Goal: Task Accomplishment & Management: Complete application form

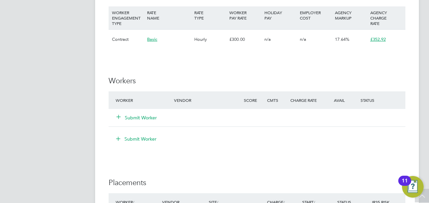
scroll to position [388, 0]
click at [116, 115] on icon at bounding box center [118, 116] width 5 height 5
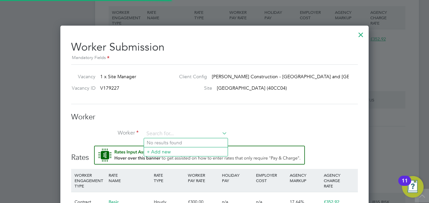
scroll to position [0, 0]
click at [167, 134] on input at bounding box center [185, 134] width 83 height 10
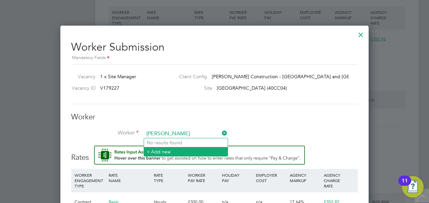
type input "michael pitt"
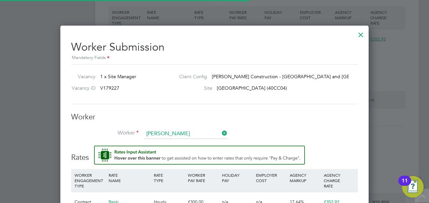
click at [161, 151] on li "+ Add new" at bounding box center [186, 151] width 84 height 9
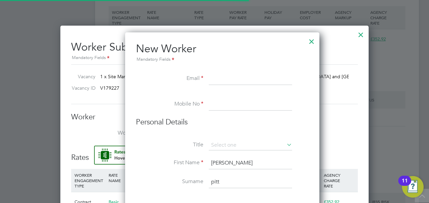
scroll to position [602, 194]
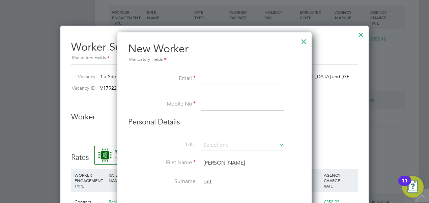
click at [205, 82] on input at bounding box center [242, 79] width 83 height 12
paste input "pittsym1@hotmail.co.uk"
type input "pittsym1@hotmail.co.uk"
click at [211, 104] on input at bounding box center [242, 105] width 83 height 12
click at [211, 104] on input "tel:07368322492" at bounding box center [242, 105] width 83 height 12
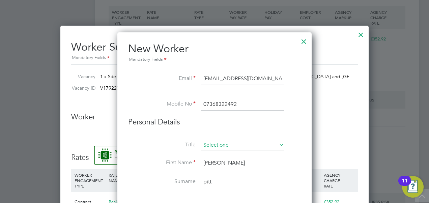
type input "07368322492"
click at [209, 146] on input at bounding box center [242, 145] width 83 height 10
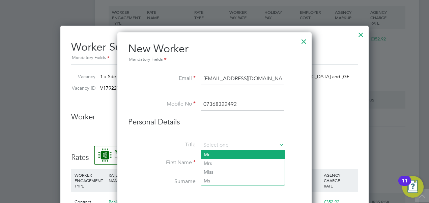
click at [214, 155] on li "Mr" at bounding box center [243, 154] width 84 height 9
type input "Mr"
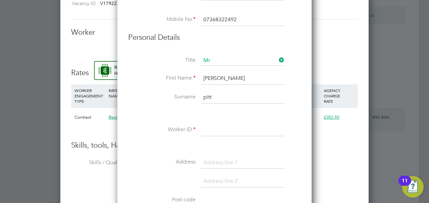
scroll to position [503, 0]
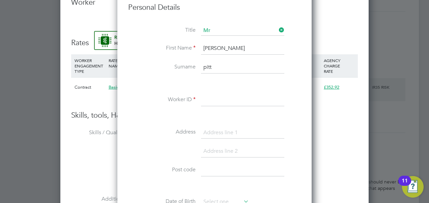
click at [212, 94] on input at bounding box center [242, 100] width 83 height 12
paste input "15321059"
type input "15321059"
click at [152, 117] on li at bounding box center [214, 116] width 173 height 7
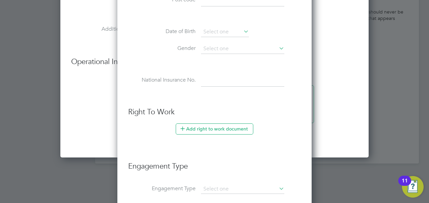
scroll to position [739, 0]
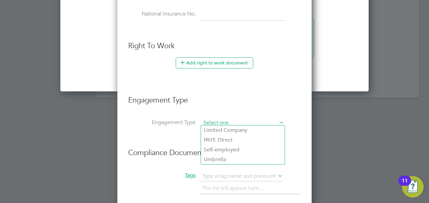
click at [222, 119] on input at bounding box center [242, 122] width 83 height 9
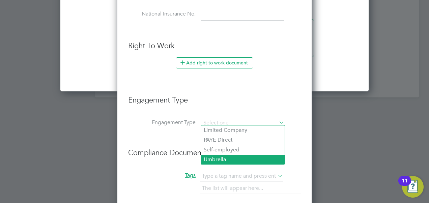
click at [221, 160] on li "Umbrella" at bounding box center [243, 160] width 84 height 10
type input "Umbrella"
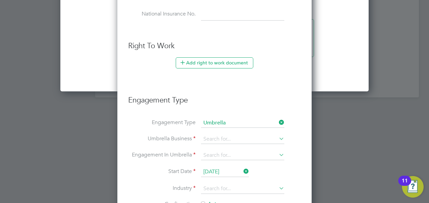
scroll to position [727, 194]
click at [246, 138] on input at bounding box center [242, 139] width 83 height 9
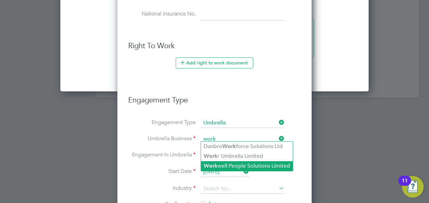
drag, startPoint x: 246, startPoint y: 138, endPoint x: 265, endPoint y: 162, distance: 30.5
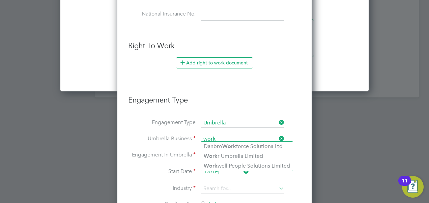
click at [238, 137] on input "work" at bounding box center [242, 139] width 83 height 9
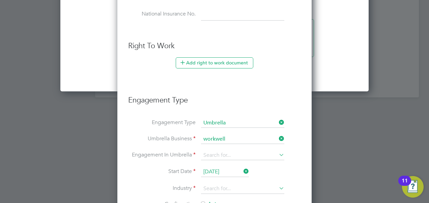
click at [222, 145] on b "Workwell" at bounding box center [216, 146] width 24 height 6
type input "Workwell People Solutions Limited"
click at [220, 152] on input at bounding box center [242, 155] width 83 height 9
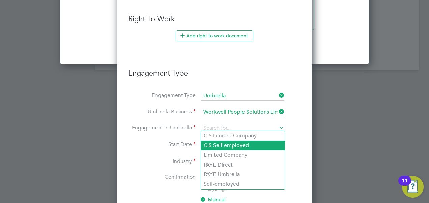
scroll to position [777, 0]
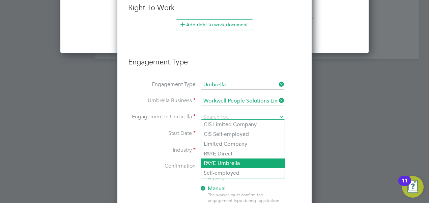
click at [240, 165] on li "PAYE Umbrella" at bounding box center [243, 164] width 84 height 10
type input "PAYE Umbrella"
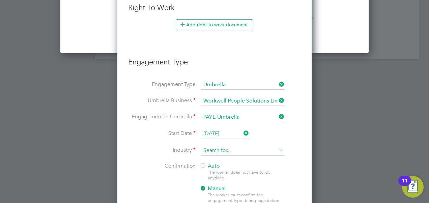
click at [215, 150] on input at bounding box center [242, 151] width 83 height 10
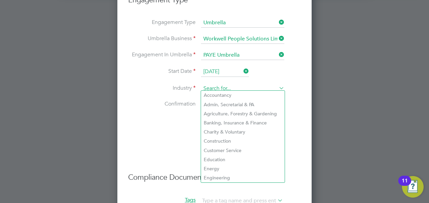
scroll to position [841, 0]
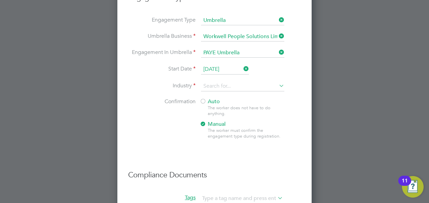
click at [225, 138] on li "Construction" at bounding box center [243, 138] width 84 height 9
type input "Construction"
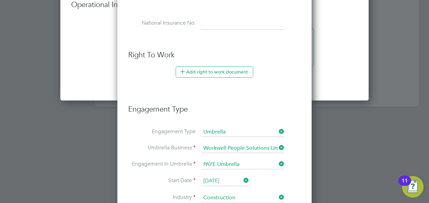
scroll to position [678, 0]
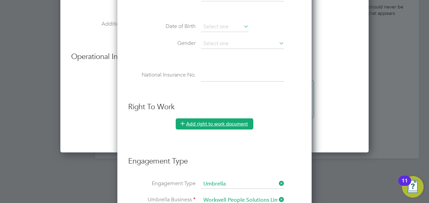
click at [209, 118] on button "Add right to work document" at bounding box center [215, 123] width 78 height 11
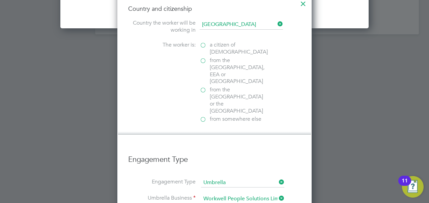
scroll to position [768, 0]
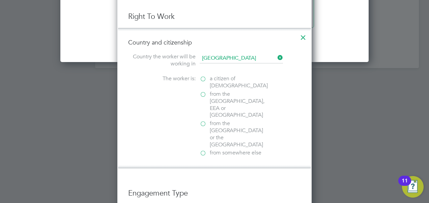
click at [206, 76] on label "a citizen of United Kingdom" at bounding box center [233, 82] width 67 height 14
click at [0, 0] on input "a citizen of United Kingdom" at bounding box center [0, 0] width 0 height 0
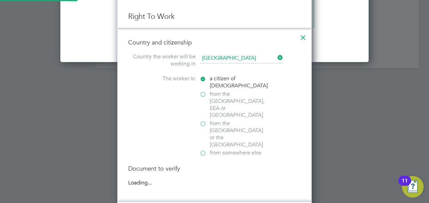
scroll to position [3, 3]
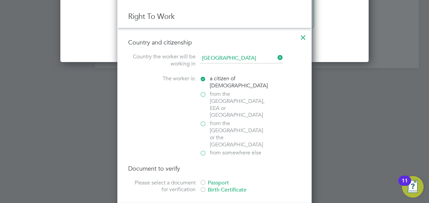
click at [206, 180] on div at bounding box center [203, 183] width 7 height 7
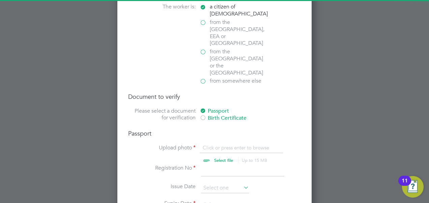
scroll to position [841, 0]
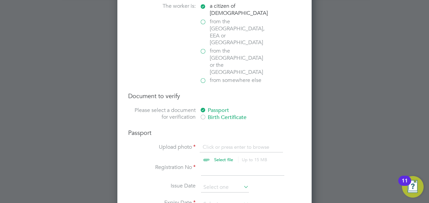
click at [226, 144] on input "file" at bounding box center [230, 154] width 106 height 20
type input "C:\fakepath\michael pitts Trust ID.pdf"
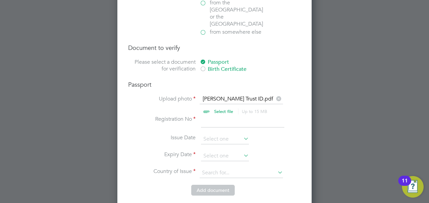
scroll to position [890, 0]
click at [214, 151] on input at bounding box center [225, 156] width 48 height 10
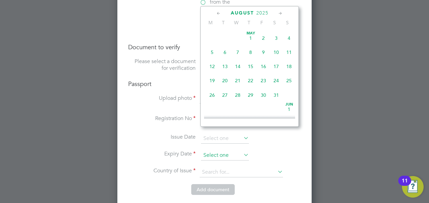
scroll to position [261, 0]
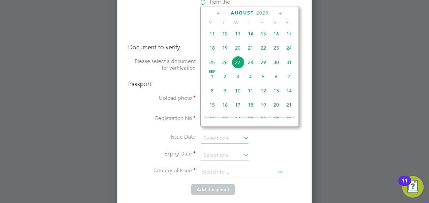
click at [248, 13] on span "August" at bounding box center [242, 13] width 23 height 6
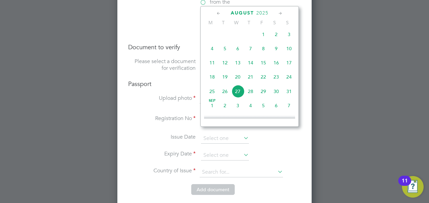
click at [266, 12] on span "2025" at bounding box center [262, 13] width 12 height 6
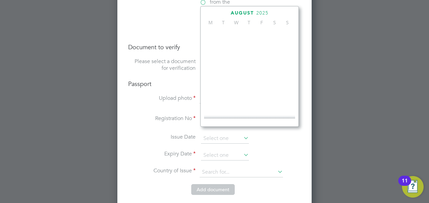
scroll to position [177, 0]
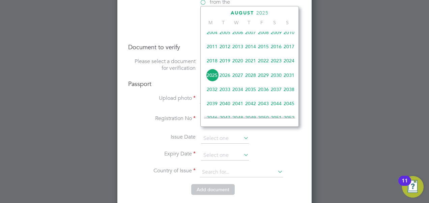
click at [240, 92] on span "2034" at bounding box center [238, 89] width 13 height 13
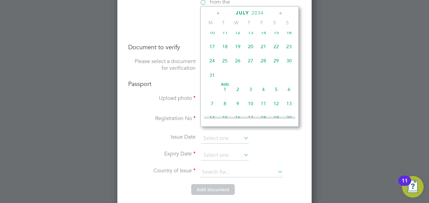
click at [211, 47] on span "17" at bounding box center [212, 46] width 13 height 13
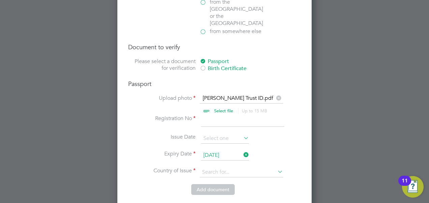
click at [236, 151] on input "17 Jul 2034" at bounding box center [225, 156] width 48 height 10
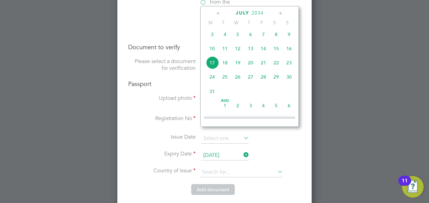
click at [218, 12] on icon at bounding box center [219, 13] width 6 height 7
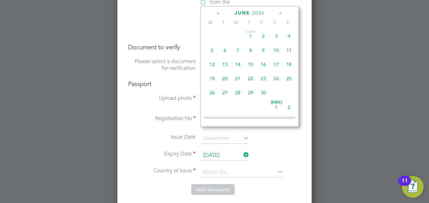
click at [218, 12] on icon at bounding box center [219, 13] width 6 height 7
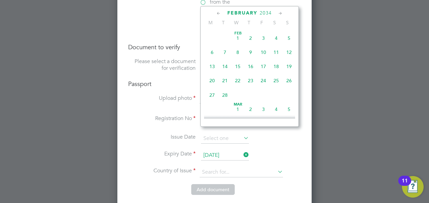
click at [218, 12] on icon at bounding box center [219, 13] width 6 height 7
click at [224, 83] on span "17" at bounding box center [225, 80] width 13 height 13
type input "17 Jan 2034"
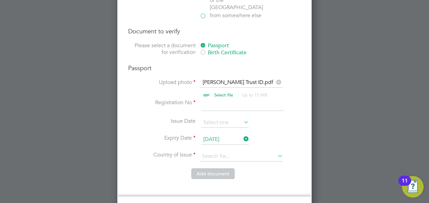
scroll to position [906, 0]
click at [223, 151] on input at bounding box center [241, 156] width 83 height 10
click at [228, 140] on li "United Kin gdom" at bounding box center [242, 141] width 84 height 9
type input "United Kingdom"
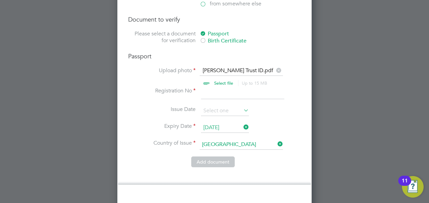
scroll to position [878, 0]
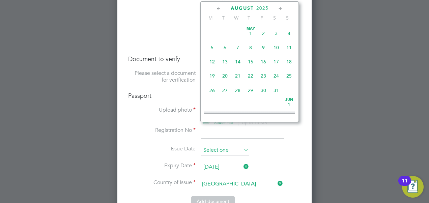
click at [225, 145] on input at bounding box center [225, 150] width 48 height 10
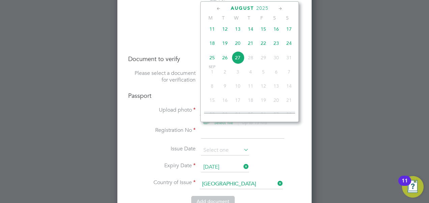
click at [217, 6] on icon at bounding box center [219, 8] width 6 height 7
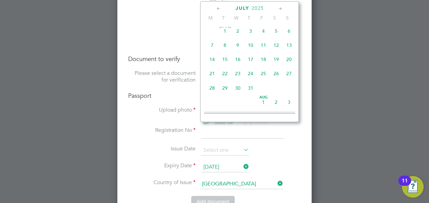
click at [217, 6] on icon at bounding box center [219, 8] width 6 height 7
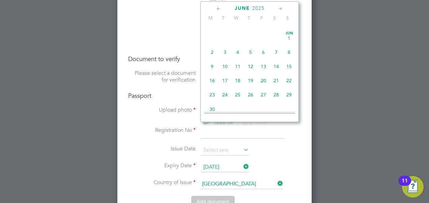
click at [217, 6] on icon at bounding box center [219, 8] width 6 height 7
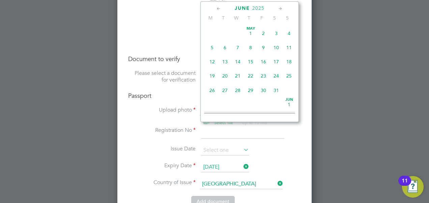
click at [217, 6] on icon at bounding box center [219, 8] width 6 height 7
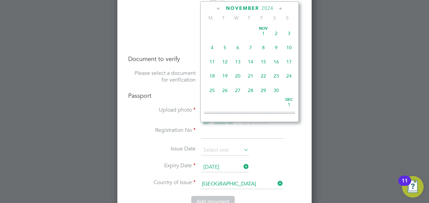
click at [217, 6] on icon at bounding box center [219, 8] width 6 height 7
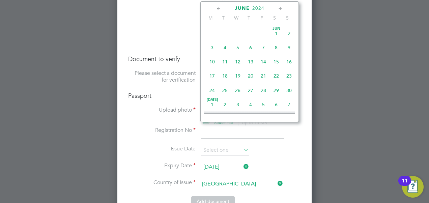
click at [217, 6] on icon at bounding box center [219, 8] width 6 height 7
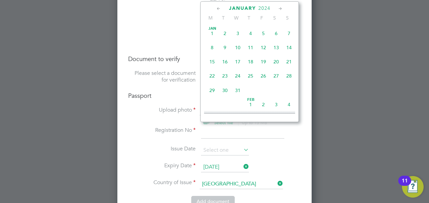
click at [241, 61] on span "17" at bounding box center [238, 61] width 13 height 13
type input "17 Jan 2024"
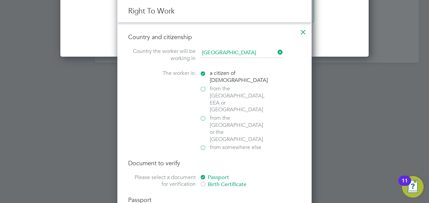
scroll to position [808, 0]
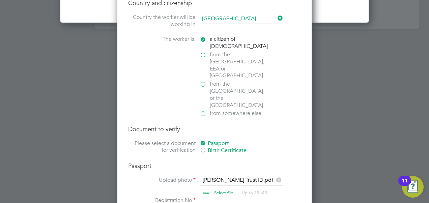
click at [211, 177] on input "file" at bounding box center [230, 187] width 106 height 20
type input "C:\fakepath\michael pitts Trust ID.pdf"
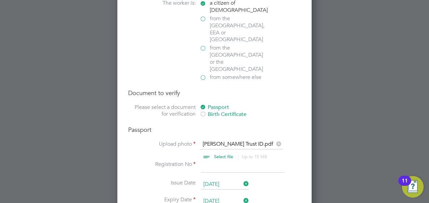
scroll to position [871, 0]
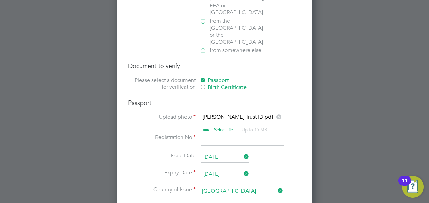
click at [209, 134] on input at bounding box center [242, 140] width 83 height 12
click at [214, 134] on input at bounding box center [242, 140] width 83 height 12
paste input "144290490"
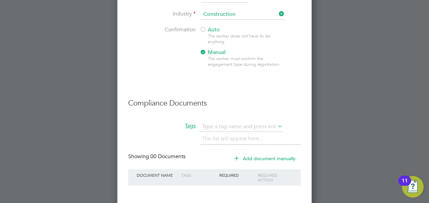
scroll to position [1210, 0]
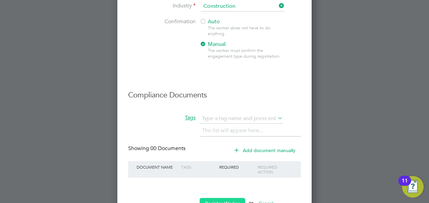
type input "144290490"
click at [218, 198] on button "Register Worker" at bounding box center [223, 203] width 46 height 11
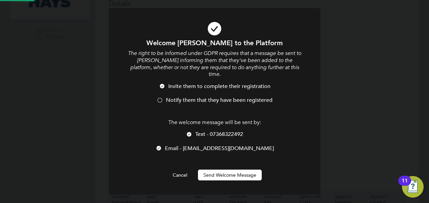
scroll to position [0, 0]
click at [216, 170] on button "Send Welcome Message" at bounding box center [230, 175] width 64 height 11
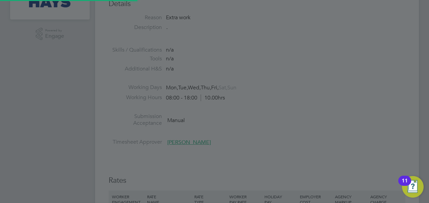
scroll to position [775, 194]
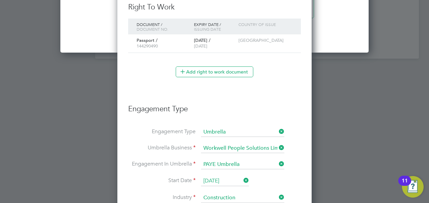
type input "michael pitt (15321059)"
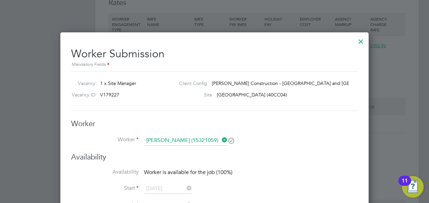
scroll to position [374, 0]
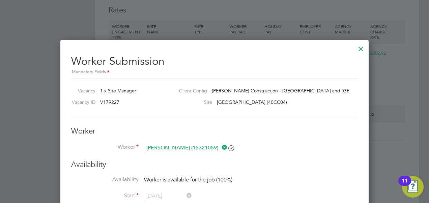
click at [360, 50] on div at bounding box center [361, 47] width 12 height 12
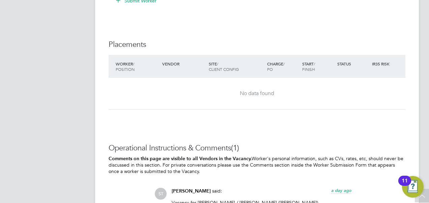
scroll to position [466, 0]
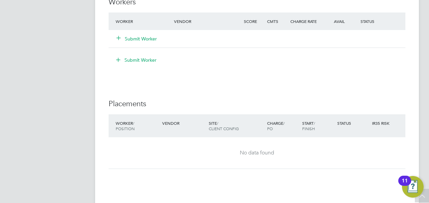
click at [118, 37] on icon at bounding box center [118, 37] width 5 height 5
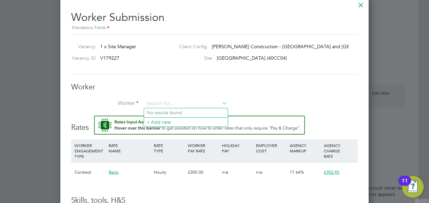
scroll to position [497, 0]
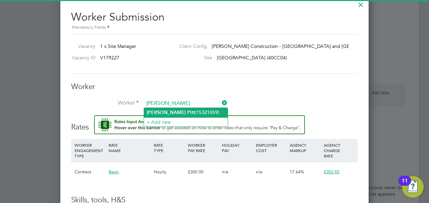
click at [183, 111] on li "Michael Pitt (15321059)" at bounding box center [186, 112] width 84 height 9
type input "Michael Pitt (15321059)"
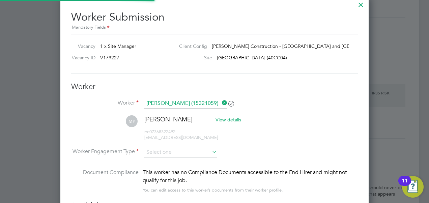
scroll to position [565, 308]
click at [216, 119] on span "View details" at bounding box center [229, 120] width 26 height 6
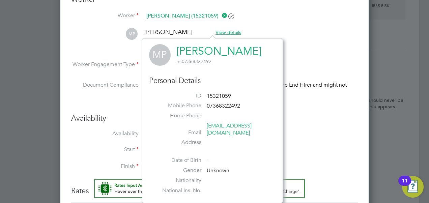
scroll to position [620, 0]
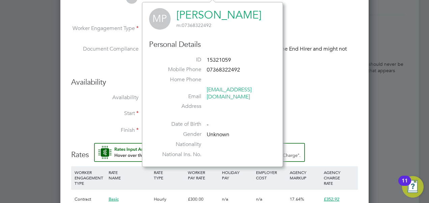
click at [311, 107] on li "Availability Worker is available for the job (100%)" at bounding box center [214, 101] width 287 height 15
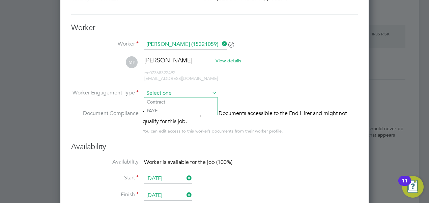
click at [182, 94] on input at bounding box center [180, 93] width 73 height 10
click at [162, 101] on li "Contract" at bounding box center [181, 102] width 74 height 9
type input "Contract"
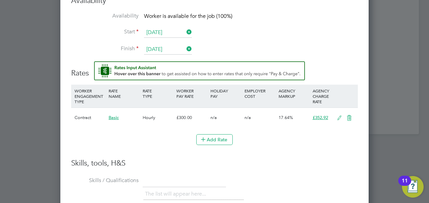
click at [337, 115] on icon at bounding box center [339, 117] width 8 height 5
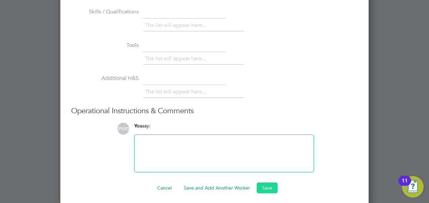
click at [266, 186] on button "Save" at bounding box center [267, 188] width 21 height 11
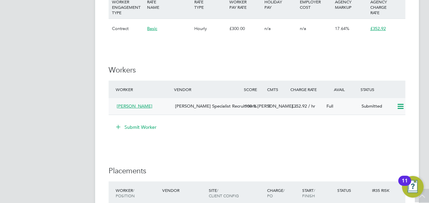
click at [397, 107] on icon at bounding box center [401, 106] width 8 height 5
click at [318, 134] on li "Submit Worker" at bounding box center [257, 131] width 297 height 18
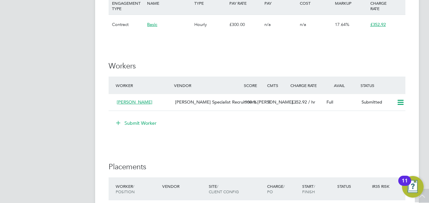
scroll to position [403, 0]
click at [225, 103] on span "[PERSON_NAME] Specialist Recruitment [PERSON_NAME]…" at bounding box center [236, 102] width 123 height 6
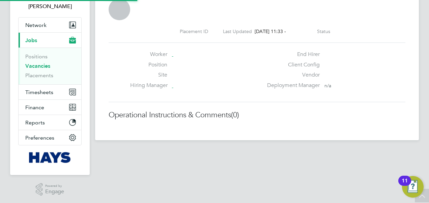
scroll to position [6, 97]
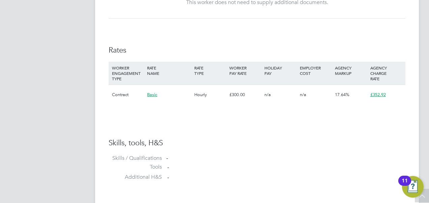
click at [296, 96] on div "n/a" at bounding box center [280, 95] width 35 height 20
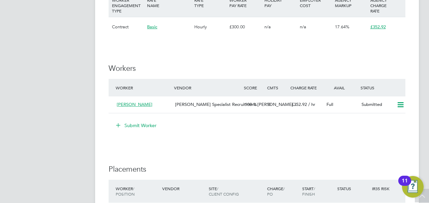
click at [119, 124] on icon at bounding box center [118, 125] width 5 height 5
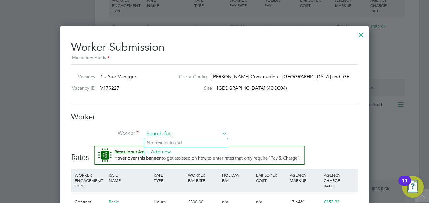
click at [163, 133] on input at bounding box center [185, 134] width 83 height 10
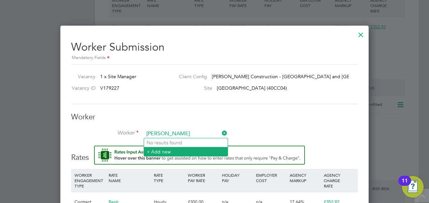
type input "paul nge"
click at [164, 153] on li "+ Add new" at bounding box center [186, 151] width 84 height 9
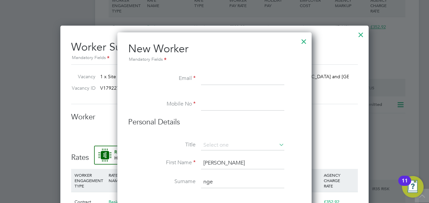
click at [208, 75] on input at bounding box center [242, 79] width 83 height 12
paste input "pounge0310@gmail.com"
type input "pounge0310@gmail.com"
click at [213, 107] on input at bounding box center [242, 105] width 83 height 12
click at [221, 105] on input "tel:+447767571233" at bounding box center [242, 105] width 83 height 12
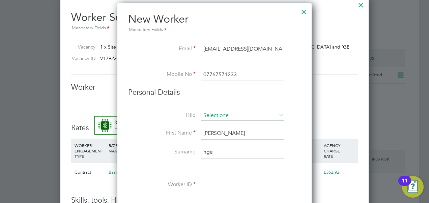
type input "07767571233"
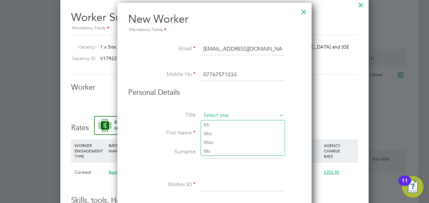
click at [220, 117] on input at bounding box center [242, 116] width 83 height 10
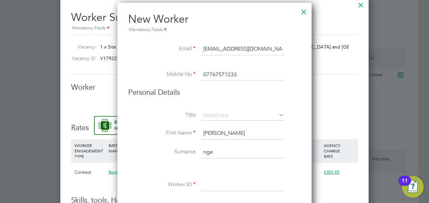
click at [215, 126] on li "Mr" at bounding box center [243, 124] width 84 height 9
type input "Mr"
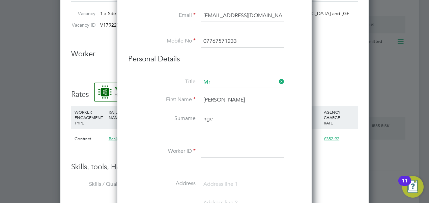
click at [215, 119] on input "nge" at bounding box center [242, 119] width 83 height 12
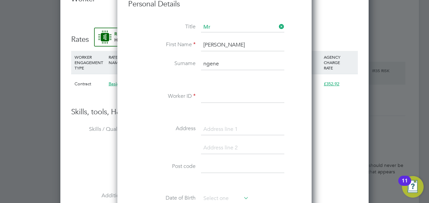
type input "ngene"
click at [211, 94] on input at bounding box center [242, 97] width 83 height 12
paste input "18529855"
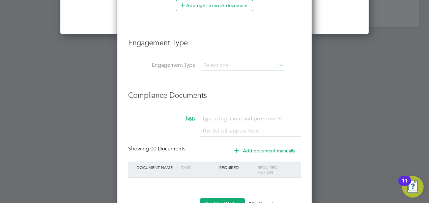
scroll to position [832, 0]
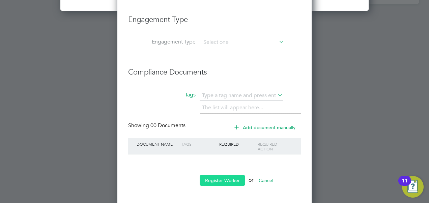
type input "18529855"
click at [213, 177] on button "Register Worker" at bounding box center [223, 180] width 46 height 11
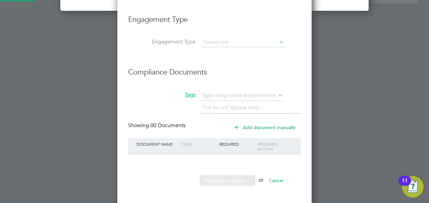
scroll to position [0, 0]
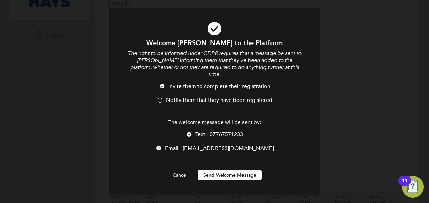
click at [215, 170] on button "Send Welcome Message" at bounding box center [230, 175] width 64 height 11
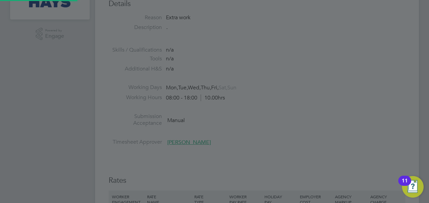
type input "paul ngene (18529855)"
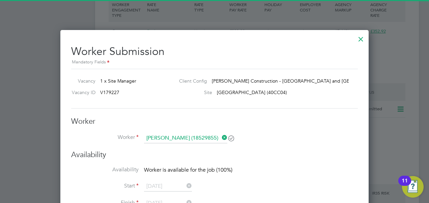
scroll to position [400, 0]
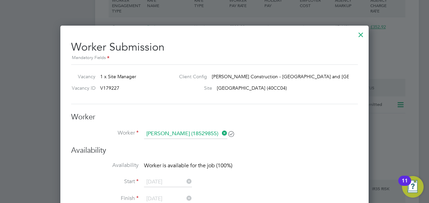
click at [223, 85] on span "[GEOGRAPHIC_DATA] (40CC04)" at bounding box center [252, 88] width 70 height 6
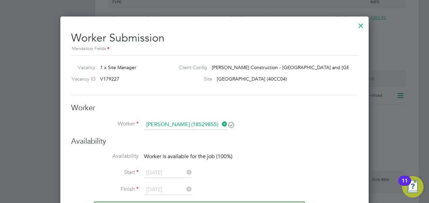
scroll to position [409, 0]
click at [221, 124] on icon at bounding box center [221, 124] width 0 height 9
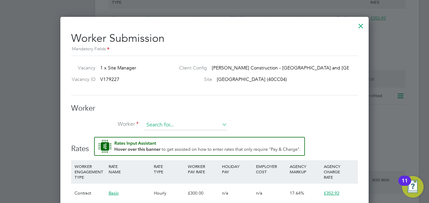
click at [194, 124] on input at bounding box center [185, 125] width 83 height 10
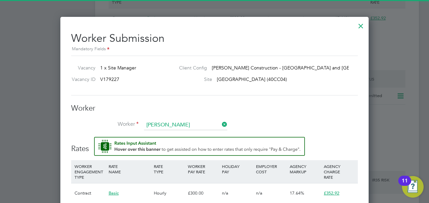
click at [180, 132] on li "Paul Nge ne (18529855)" at bounding box center [187, 134] width 86 height 9
type input "Paul Ngene (18529855)"
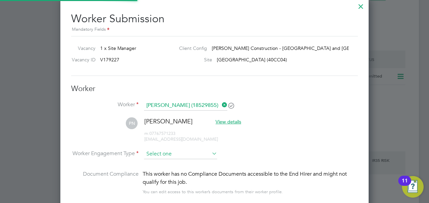
scroll to position [475, 0]
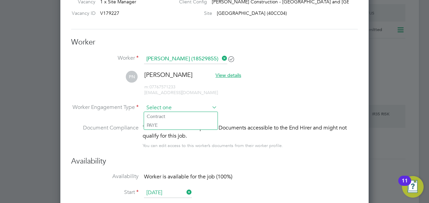
click at [171, 105] on input at bounding box center [180, 108] width 73 height 10
click at [170, 114] on li "Contract" at bounding box center [181, 116] width 74 height 9
type input "Contract"
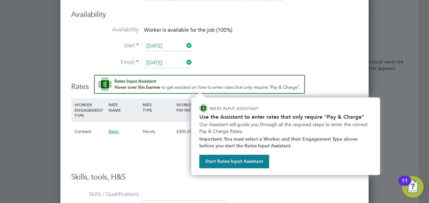
scroll to position [624, 0]
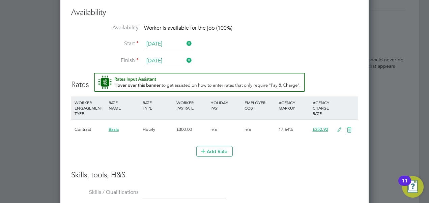
click at [329, 86] on h3 "Rates" at bounding box center [214, 81] width 287 height 17
click at [338, 127] on icon at bounding box center [339, 129] width 8 height 5
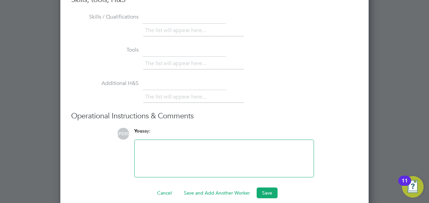
scroll to position [845, 0]
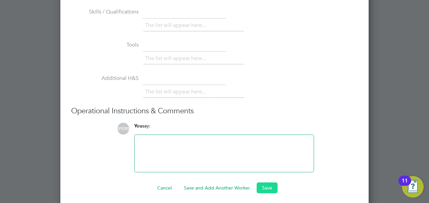
click at [267, 183] on button "Save" at bounding box center [267, 188] width 21 height 11
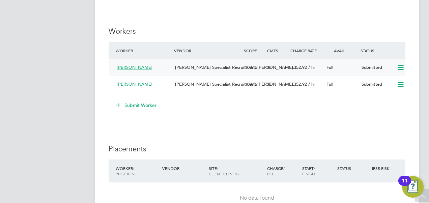
click at [400, 70] on icon at bounding box center [401, 67] width 8 height 5
click at [337, 121] on div "IR35 Determination IR35 Status Disabled for this client. This feature can be en…" at bounding box center [257, 53] width 297 height 695
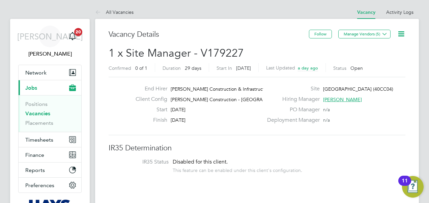
click at [404, 34] on icon at bounding box center [401, 34] width 8 height 8
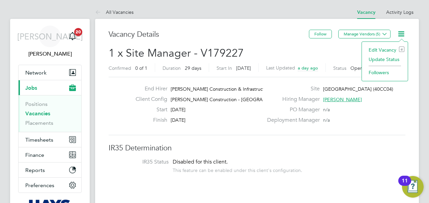
click at [357, 120] on div "Deployment Manager n/a" at bounding box center [335, 122] width 145 height 10
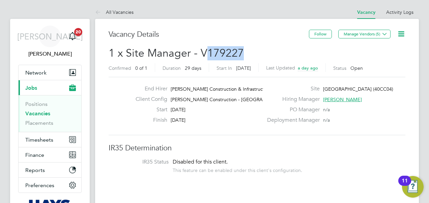
drag, startPoint x: 243, startPoint y: 53, endPoint x: 208, endPoint y: 55, distance: 35.2
click at [208, 55] on h2 "1 x Site Manager - V179227 Confirmed 0 of 1 Duration 29 days Start In Yesterday…" at bounding box center [257, 60] width 297 height 28
copy span "179227"
click at [236, 133] on div "End Hirer Morgan Sindall Construction & Infrastruct… Client Config Morgan Sinda…" at bounding box center [257, 106] width 297 height 58
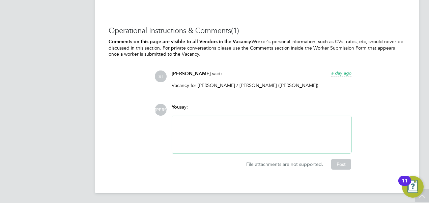
click at [266, 109] on div "You say:" at bounding box center [262, 110] width 180 height 12
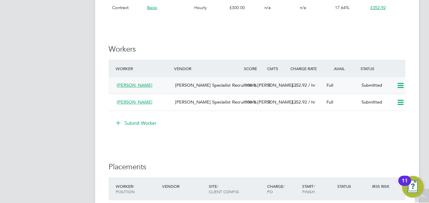
click at [273, 92] on div "Michael Pitt Hays Specialist Recruitment Li… 100 0 £352.92 / hr Full Submitted" at bounding box center [257, 85] width 297 height 17
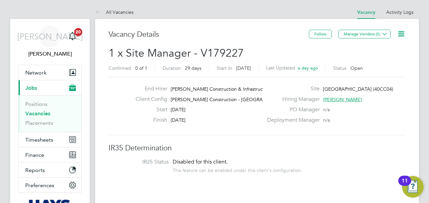
click at [119, 51] on span "1 x Site Manager - V179227" at bounding box center [176, 53] width 135 height 13
click at [361, 33] on button "Manage Vendors (5)" at bounding box center [364, 34] width 52 height 9
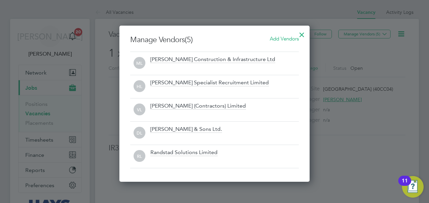
click at [360, 34] on div at bounding box center [214, 101] width 429 height 203
click at [304, 34] on div at bounding box center [302, 33] width 12 height 12
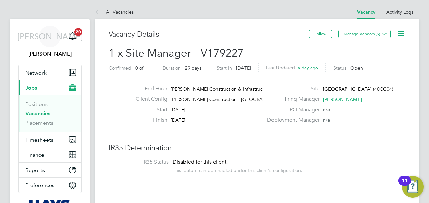
click at [403, 36] on icon at bounding box center [401, 34] width 8 height 8
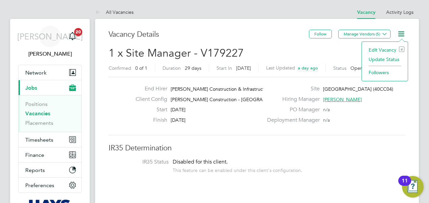
click at [382, 53] on li "Edit Vacancy e" at bounding box center [384, 49] width 39 height 9
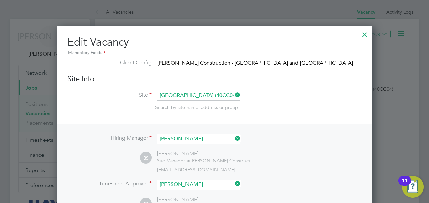
click at [368, 36] on div at bounding box center [365, 33] width 12 height 12
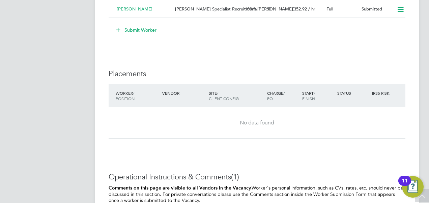
scroll to position [439, 0]
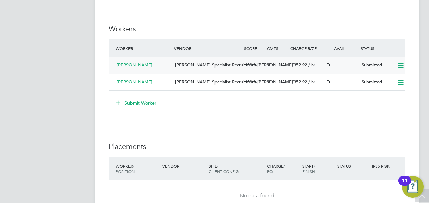
click at [400, 64] on icon at bounding box center [401, 65] width 8 height 5
click at [401, 63] on icon at bounding box center [401, 65] width 8 height 5
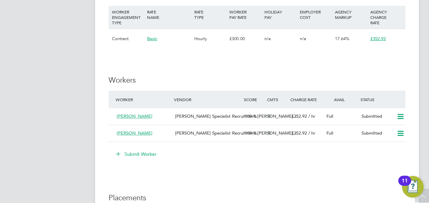
scroll to position [364, 0]
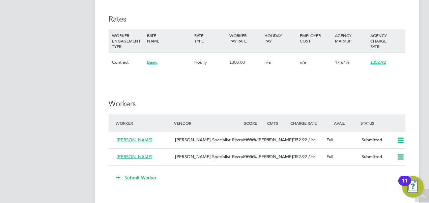
click at [322, 65] on div "n/a" at bounding box center [315, 63] width 35 height 20
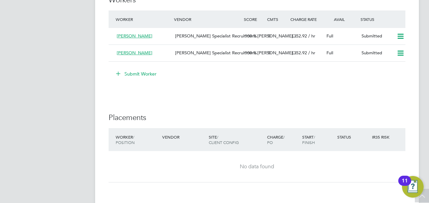
scroll to position [466, 0]
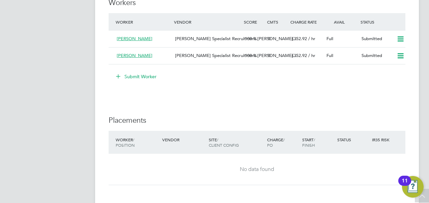
click at [213, 166] on div "No data found" at bounding box center [256, 169] width 283 height 7
click at [266, 168] on div "No data found" at bounding box center [256, 169] width 283 height 7
click at [400, 39] on icon at bounding box center [401, 38] width 8 height 5
click at [272, 81] on div "Submit Worker" at bounding box center [258, 76] width 294 height 11
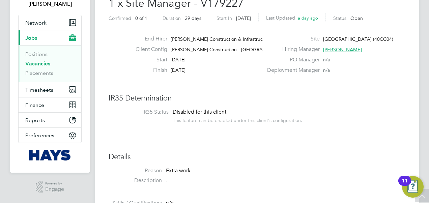
scroll to position [0, 0]
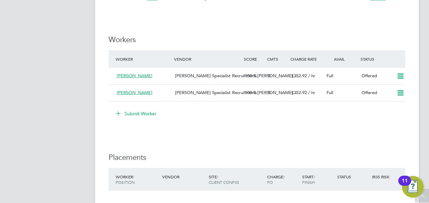
scroll to position [426, 0]
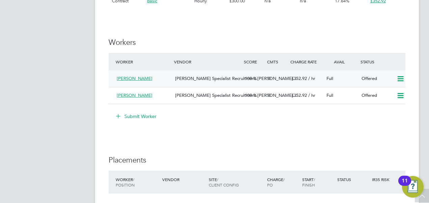
click at [401, 80] on icon at bounding box center [401, 78] width 8 height 5
click at [385, 93] on li "Confirm" at bounding box center [391, 93] width 26 height 9
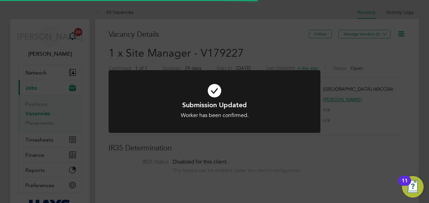
scroll to position [6, 32]
click at [377, 124] on div "Submission Updated Worker has been confirmed. Cancel Okay" at bounding box center [214, 101] width 429 height 203
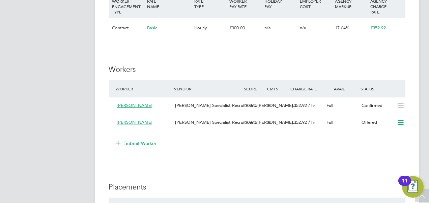
scroll to position [399, 0]
click at [402, 121] on icon at bounding box center [401, 122] width 8 height 5
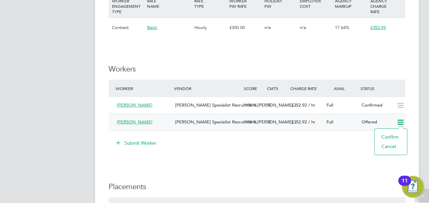
click at [392, 137] on li "Confirm" at bounding box center [391, 136] width 26 height 9
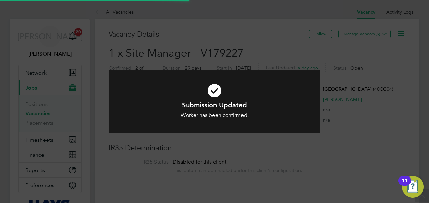
scroll to position [3, 3]
click at [339, 149] on div "Submission Updated Worker has been confirmed. Cancel Okay" at bounding box center [214, 101] width 429 height 203
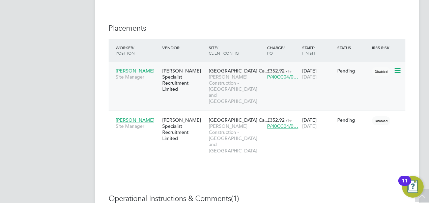
click at [362, 80] on div "Michael Pitt Site Manager Hays Specialist Recruitment Limited University Of Lee…" at bounding box center [257, 86] width 297 height 49
click at [398, 70] on icon at bounding box center [397, 70] width 7 height 8
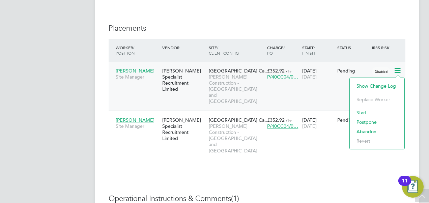
click at [365, 110] on li "Start" at bounding box center [377, 112] width 48 height 9
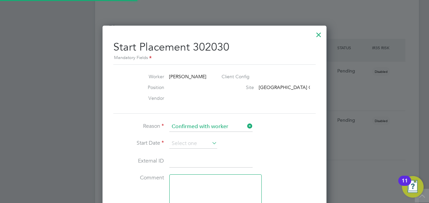
type input "[PERSON_NAME]"
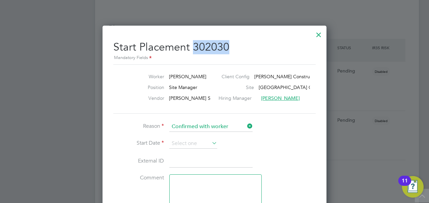
drag, startPoint x: 232, startPoint y: 45, endPoint x: 192, endPoint y: 48, distance: 40.3
click at [192, 48] on h2 "Start Placement 302030 Mandatory Fields" at bounding box center [214, 48] width 202 height 27
copy h2 "302030"
click at [179, 158] on input at bounding box center [210, 162] width 83 height 12
paste input "30642173"
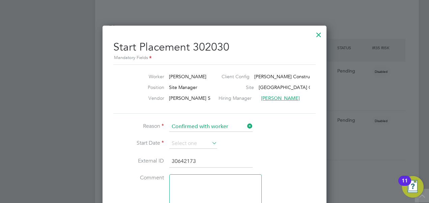
type input "30642173"
click at [211, 143] on icon at bounding box center [211, 142] width 0 height 9
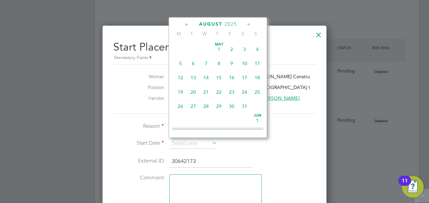
scroll to position [261, 0]
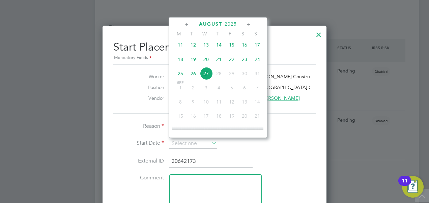
click at [193, 77] on span "26" at bounding box center [193, 73] width 13 height 13
type input "[DATE]"
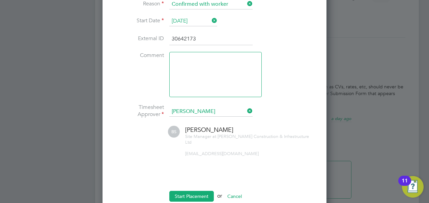
scroll to position [701, 0]
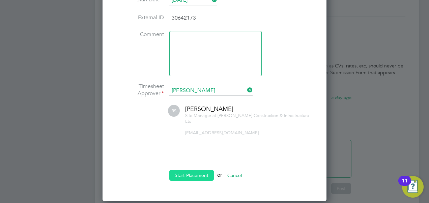
click at [198, 170] on button "Start Placement" at bounding box center [191, 175] width 45 height 11
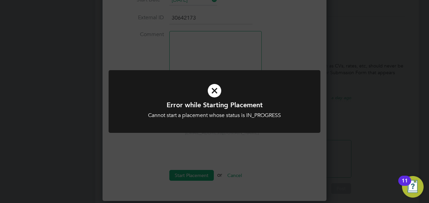
click at [255, 133] on div "Error while Starting Placement Cannot start a placement whose status is IN_PROG…" at bounding box center [215, 105] width 212 height 71
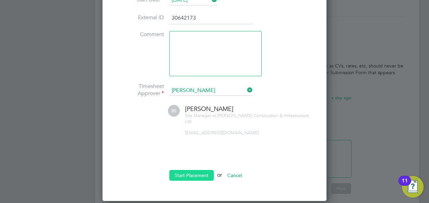
click at [186, 170] on button "Start Placement" at bounding box center [191, 175] width 45 height 11
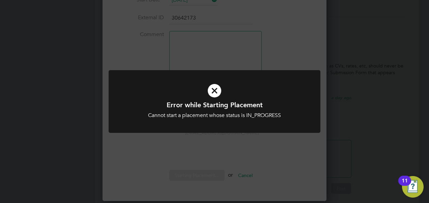
click at [256, 115] on div "Cannot start a placement whose status is IN_PROGRESS" at bounding box center [214, 115] width 175 height 7
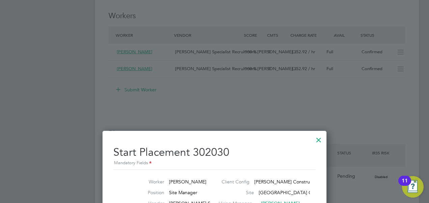
scroll to position [452, 0]
click at [317, 140] on div at bounding box center [319, 139] width 12 height 12
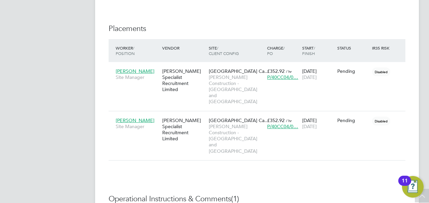
scroll to position [558, 0]
click at [398, 70] on icon at bounding box center [397, 70] width 7 height 8
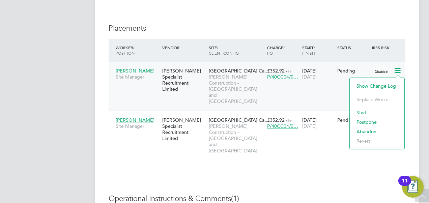
click at [361, 110] on li "Start" at bounding box center [377, 112] width 48 height 9
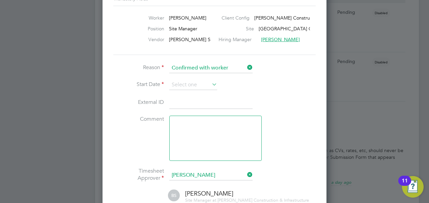
scroll to position [615, 0]
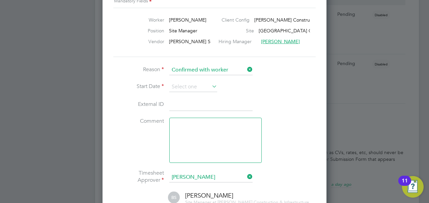
click at [210, 103] on input at bounding box center [210, 105] width 83 height 12
paste input "30642173"
type input "30642173"
click at [211, 86] on icon at bounding box center [211, 86] width 0 height 9
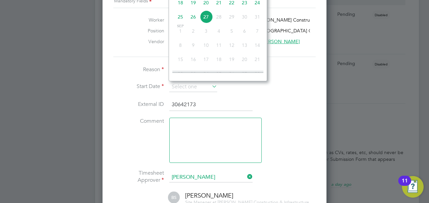
click at [188, 18] on span "26" at bounding box center [193, 16] width 13 height 13
type input "[DATE]"
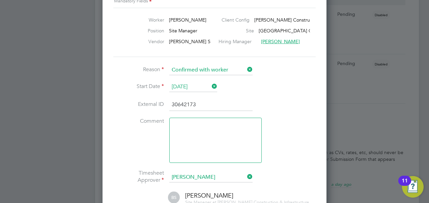
drag, startPoint x: 285, startPoint y: 115, endPoint x: 286, endPoint y: 103, distance: 12.2
click at [286, 103] on li "External ID 30642173" at bounding box center [214, 108] width 202 height 19
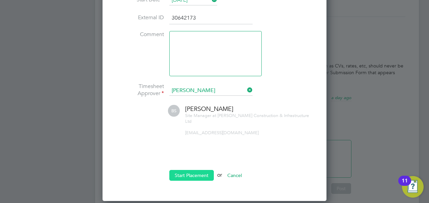
click at [199, 170] on button "Start Placement" at bounding box center [191, 175] width 45 height 11
